Goal: Find contact information: Find contact information

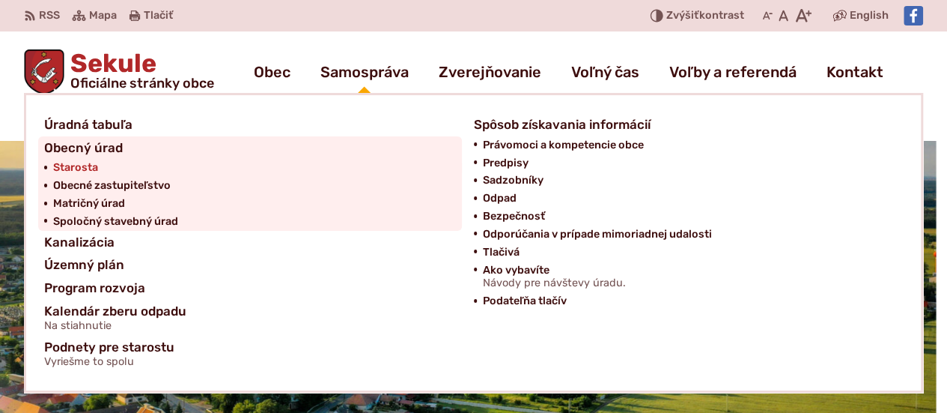
click at [82, 169] on span "Starosta" at bounding box center [75, 168] width 45 height 18
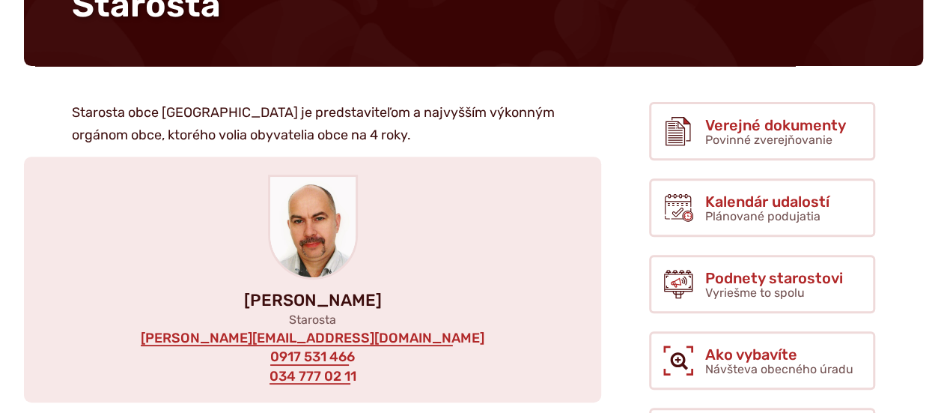
scroll to position [225, 0]
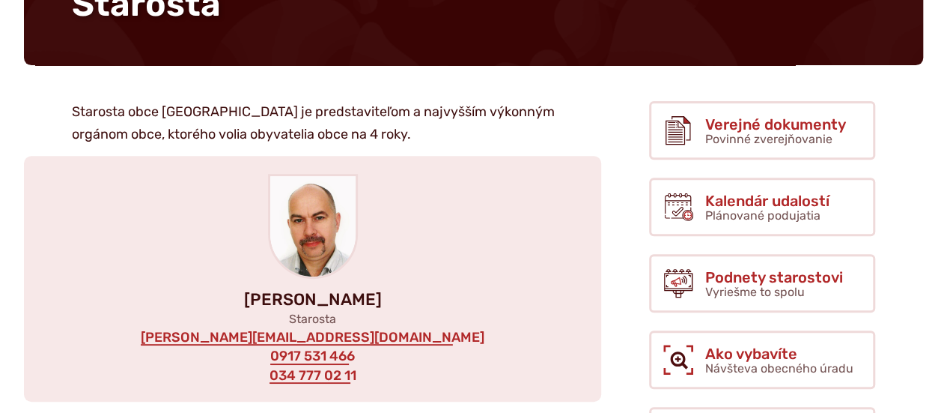
click at [454, 309] on div "[PERSON_NAME] Starosta [EMAIL_ADDRESS][DOMAIN_NAME] 0917 531 466 034 777 02 11" at bounding box center [312, 279] width 577 height 246
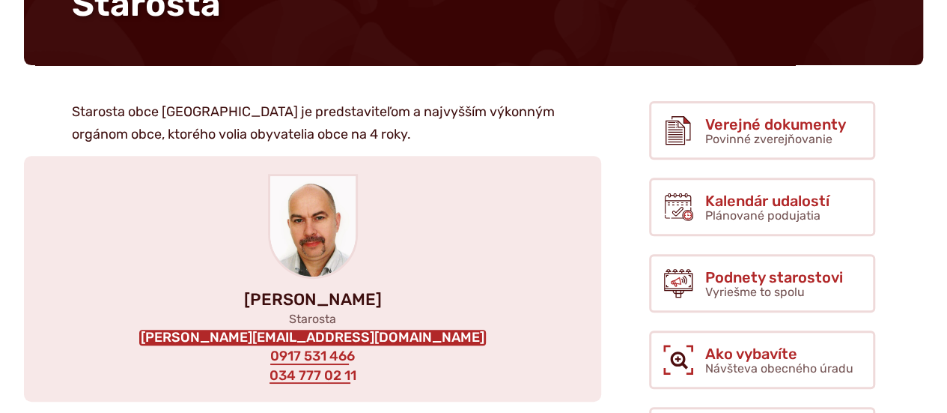
drag, startPoint x: 433, startPoint y: 327, endPoint x: 217, endPoint y: 336, distance: 215.9
click at [217, 336] on div "[PERSON_NAME] Starosta [EMAIL_ADDRESS][DOMAIN_NAME] 0917 531 466 034 777 02 11" at bounding box center [312, 279] width 577 height 246
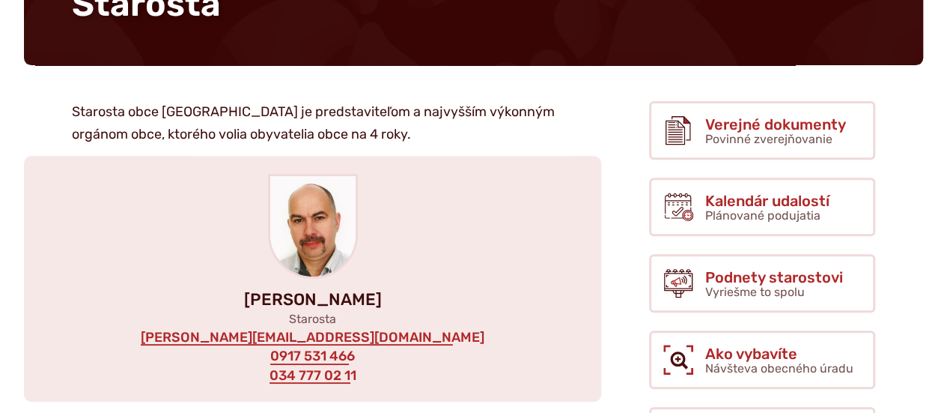
copy div
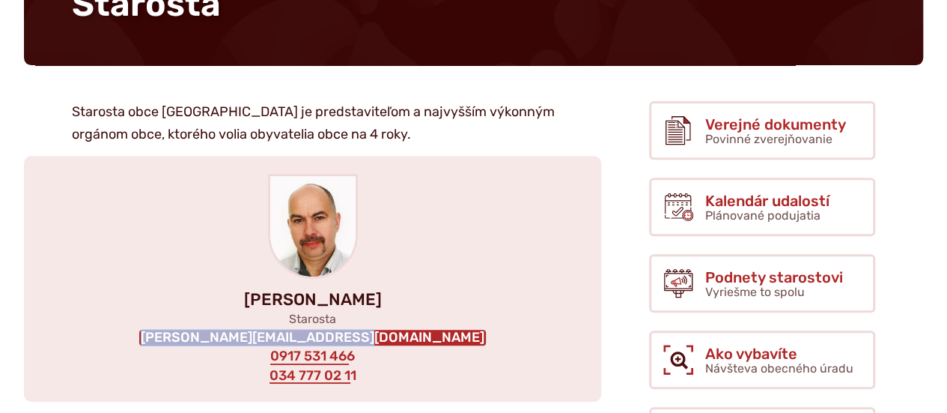
drag, startPoint x: 416, startPoint y: 338, endPoint x: 217, endPoint y: 335, distance: 199.2
click at [217, 335] on div "[PERSON_NAME] Starosta [EMAIL_ADDRESS][DOMAIN_NAME] 0917 531 466 034 777 02 11" at bounding box center [312, 279] width 577 height 246
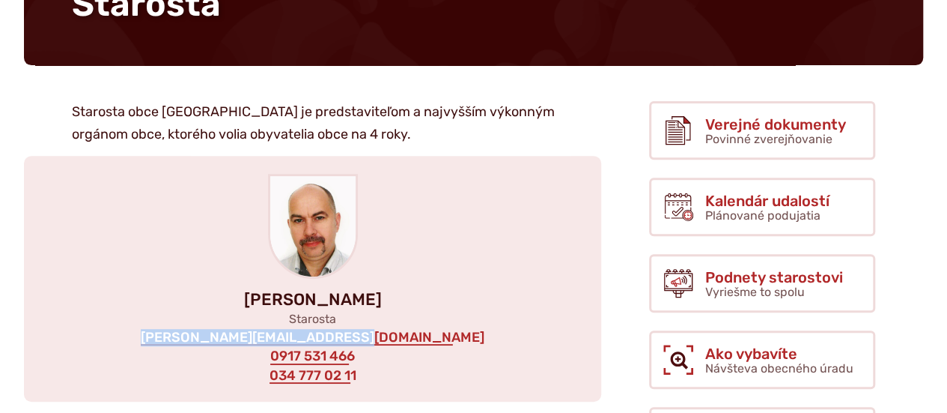
copy link "[PERSON_NAME][EMAIL_ADDRESS][DOMAIN_NAME]"
